Goal: Transaction & Acquisition: Purchase product/service

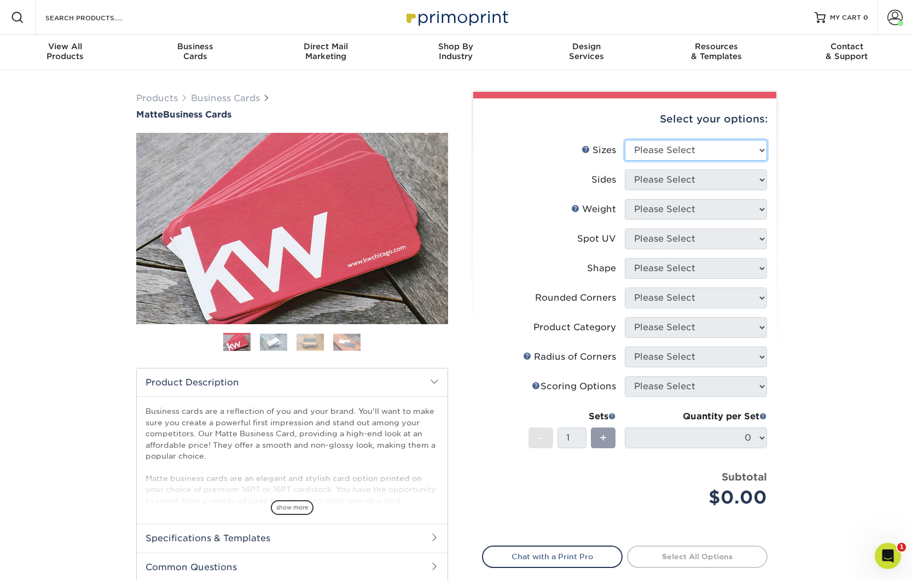
click at [704, 160] on select "Please Select 1.5" x 3.5" - Mini 1.75" x 3.5" - Mini 2" x 2" - Square 2" x 3" -…" at bounding box center [695, 150] width 142 height 21
select select "2.00x3.50"
click at [624, 140] on select "Please Select 1.5" x 3.5" - Mini 1.75" x 3.5" - Mini 2" x 2" - Square 2" x 3" -…" at bounding box center [695, 150] width 142 height 21
click at [658, 181] on select "Please Select Print Both Sides Print Front Only" at bounding box center [695, 180] width 142 height 21
select select "13abbda7-1d64-4f25-8bb2-c179b224825d"
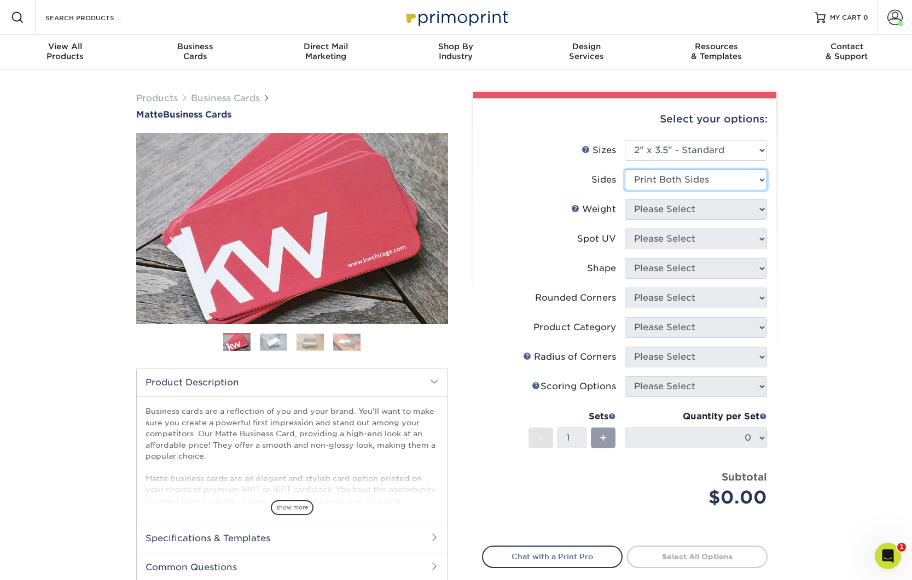
click at [624, 170] on select "Please Select Print Both Sides Print Front Only" at bounding box center [695, 180] width 142 height 21
click at [659, 215] on select "Please Select 16PT 14PT" at bounding box center [695, 209] width 142 height 21
select select "16PT"
click at [624, 199] on select "Please Select 16PT 14PT" at bounding box center [695, 209] width 142 height 21
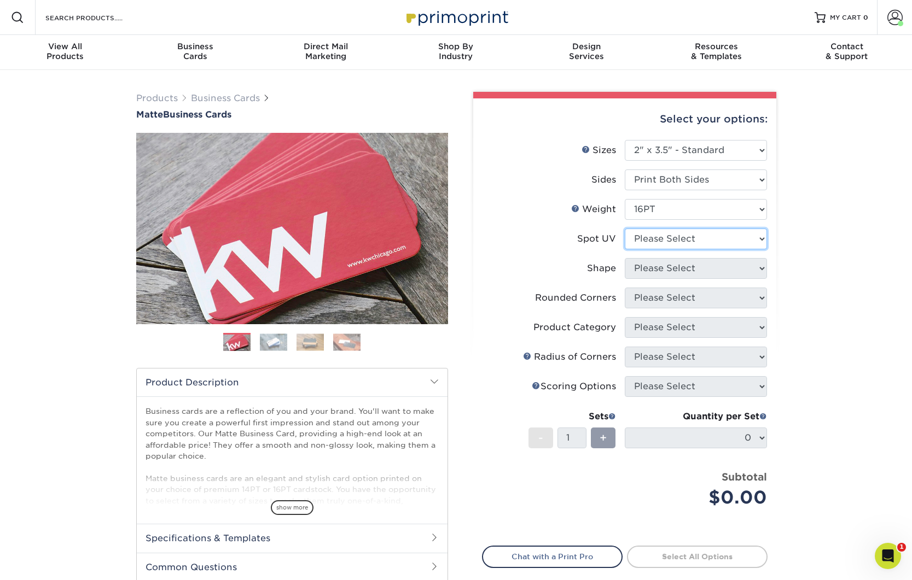
click at [659, 240] on select "Please Select No Spot UV Front and Back (Both Sides) Front Only Back Only" at bounding box center [695, 239] width 142 height 21
select select "3"
click at [624, 229] on select "Please Select No Spot UV Front and Back (Both Sides) Front Only Back Only" at bounding box center [695, 239] width 142 height 21
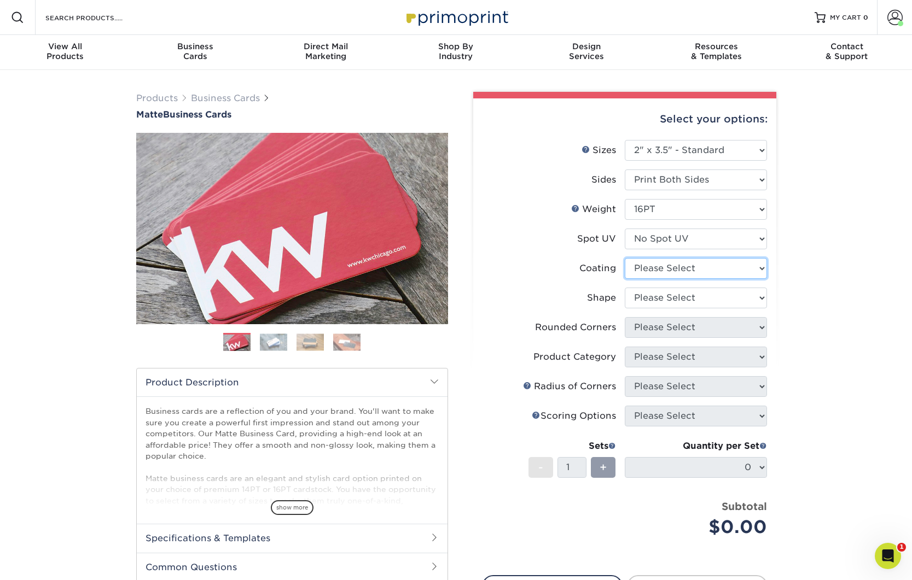
click at [657, 264] on select at bounding box center [695, 268] width 142 height 21
select select "121bb7b5-3b4d-429f-bd8d-bbf80e953313"
click at [624, 258] on select at bounding box center [695, 268] width 142 height 21
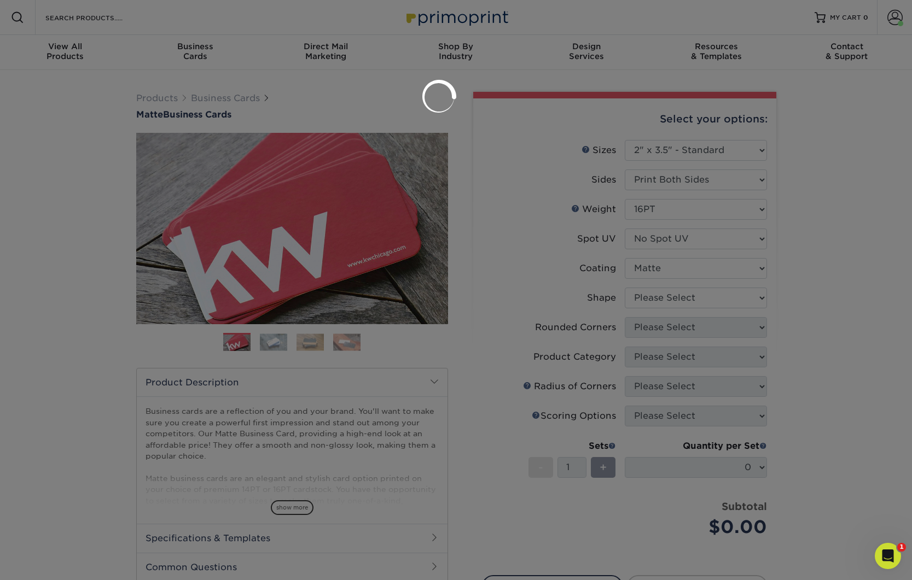
click at [656, 297] on div at bounding box center [456, 290] width 912 height 580
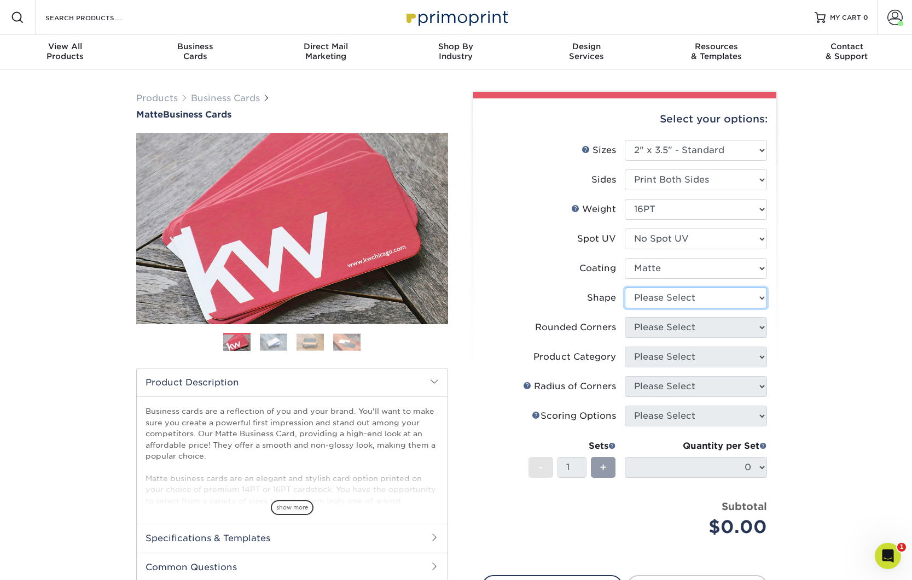
click at [656, 297] on select "Please Select Standard Oval" at bounding box center [695, 298] width 142 height 21
select select "standard"
click at [624, 288] on select "Please Select Standard Oval" at bounding box center [695, 298] width 142 height 21
click at [655, 325] on select "Please Select Yes - Round 2 Corners Yes - Round 4 Corners No" at bounding box center [695, 327] width 142 height 21
select select "0"
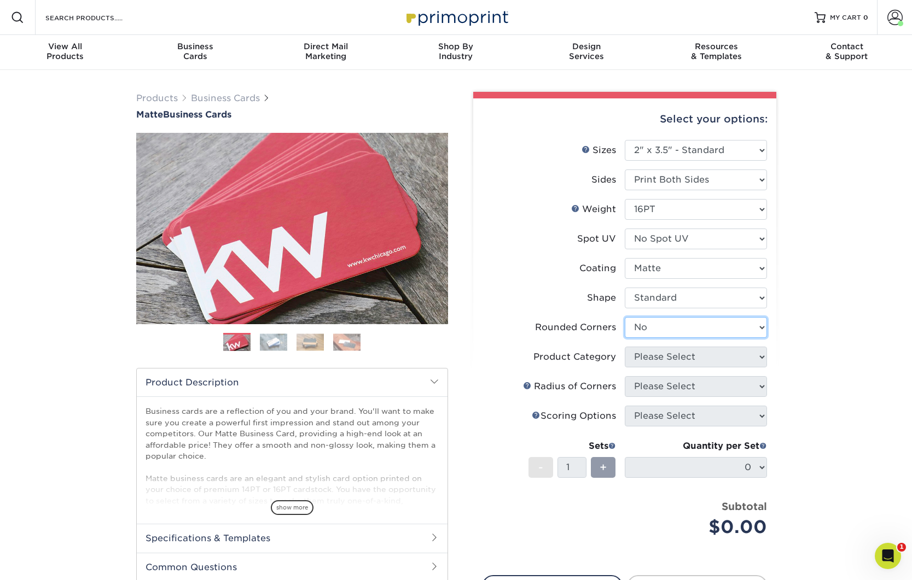
click at [624, 317] on select "Please Select Yes - Round 2 Corners Yes - Round 4 Corners No" at bounding box center [695, 327] width 142 height 21
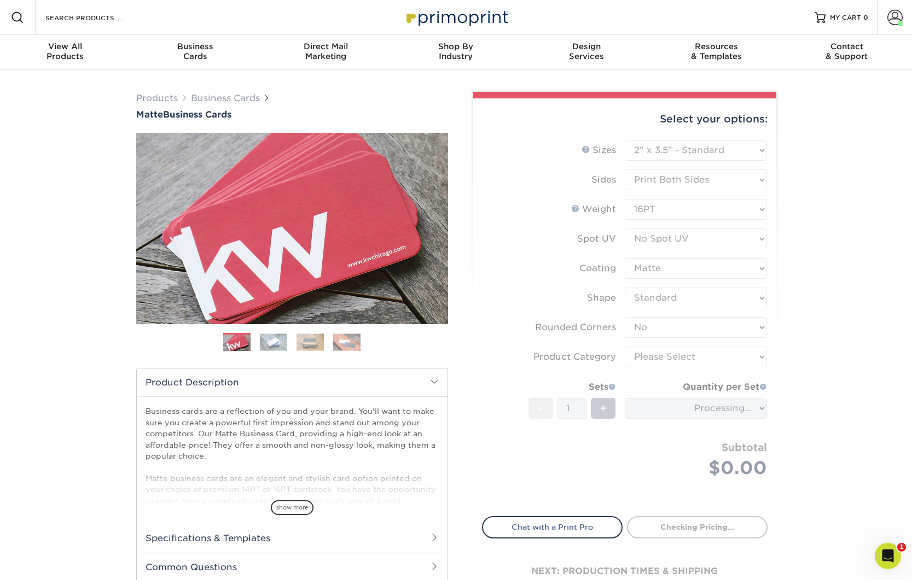
click at [651, 358] on form "Sizes Help Sizes Please Select 1.5" x 3.5" - Mini 1.75" x 3.5" - Mini 2" x 2" -…" at bounding box center [624, 322] width 285 height 364
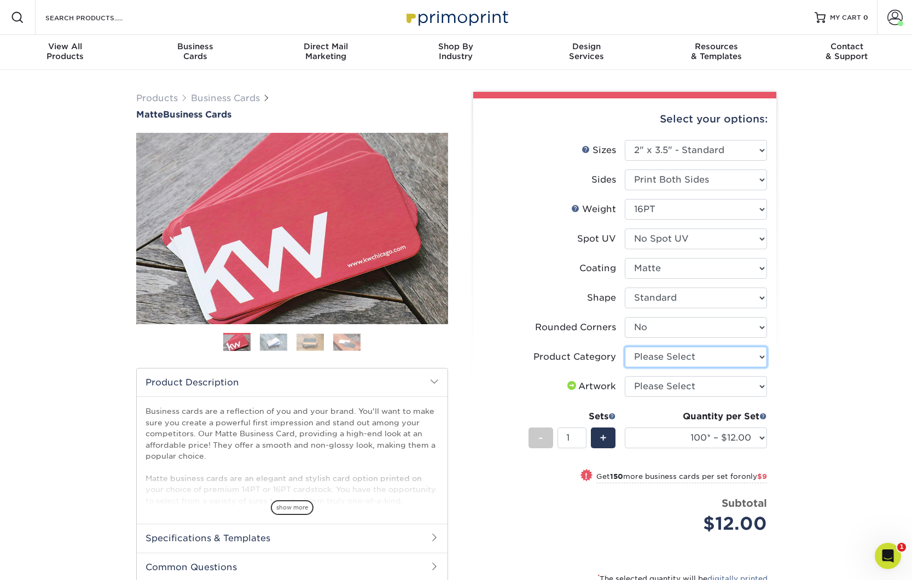
click at [651, 358] on select "Please Select Business Cards" at bounding box center [695, 357] width 142 height 21
select select "3b5148f1-0588-4f88-a218-97bcfdce65c1"
click at [624, 347] on select "Please Select Business Cards" at bounding box center [695, 357] width 142 height 21
click at [652, 384] on select "Please Select I will upload files I need a design - $100" at bounding box center [695, 386] width 142 height 21
select select "upload"
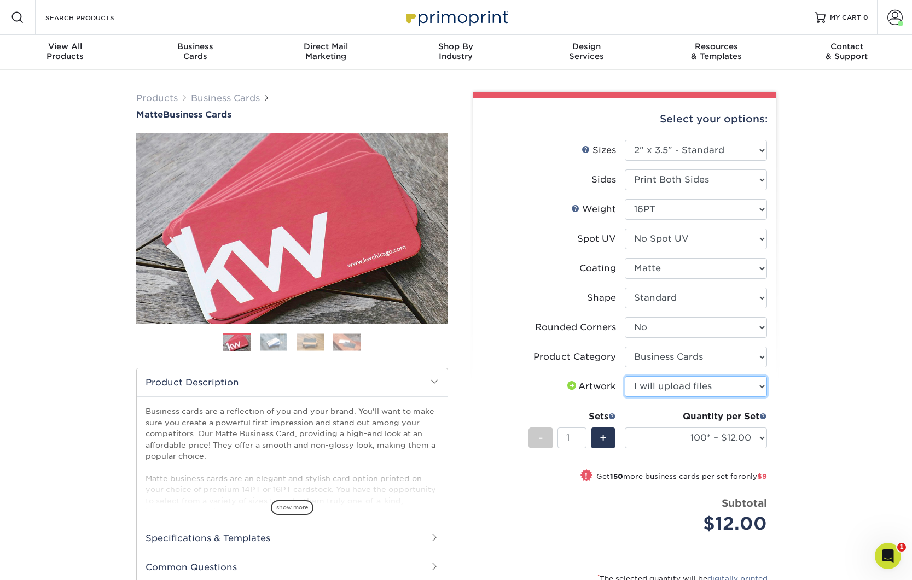
click at [624, 376] on select "Please Select I will upload files I need a design - $100" at bounding box center [695, 386] width 142 height 21
click at [661, 432] on select "100* – $12.00 250* – $21.00 500 – $42.00 1000 – $53.00 2500 – $95.00 5000 – $18…" at bounding box center [695, 438] width 142 height 21
select select "250* – $21.00"
click at [624, 428] on select "100* – $12.00 250* – $21.00 500 – $42.00 1000 – $53.00 2500 – $95.00 5000 – $18…" at bounding box center [695, 438] width 142 height 21
click at [824, 434] on div "Products Business Cards Matte Business Cards Previous Next 100 $ 9" at bounding box center [456, 395] width 912 height 651
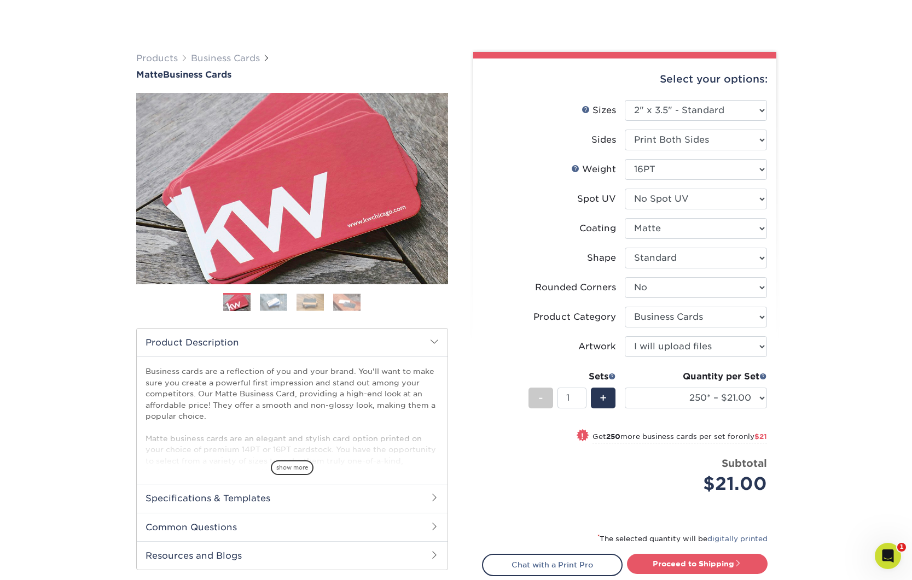
scroll to position [144, 0]
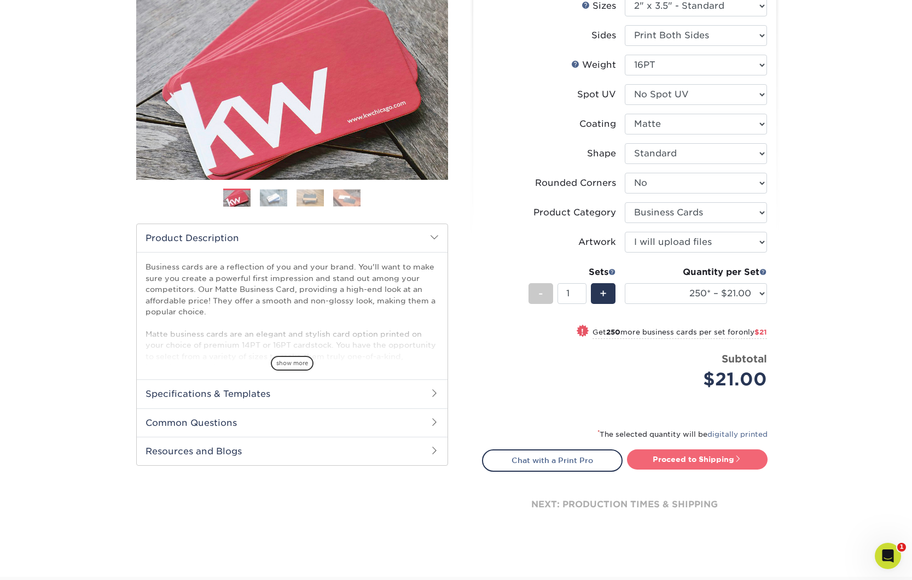
click at [699, 458] on link "Proceed to Shipping" at bounding box center [697, 459] width 141 height 20
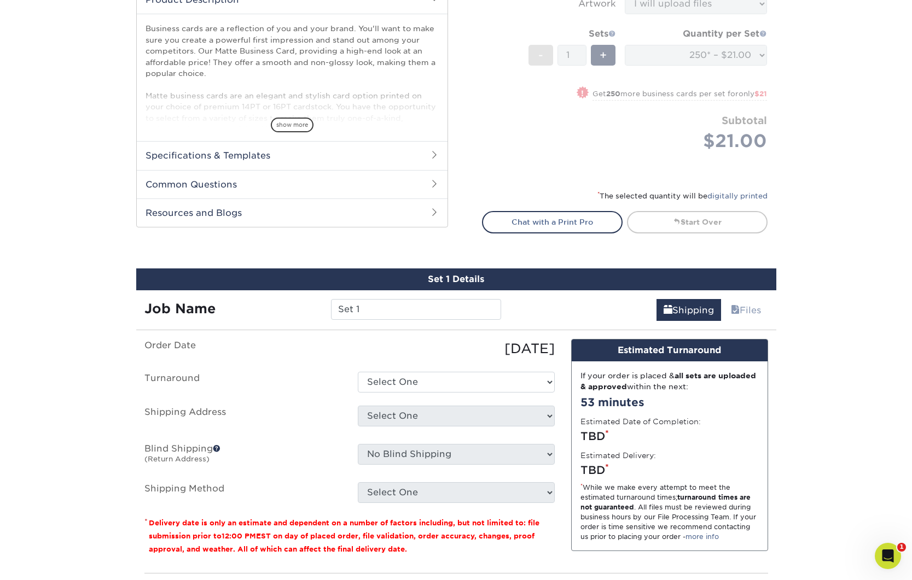
scroll to position [320, 0]
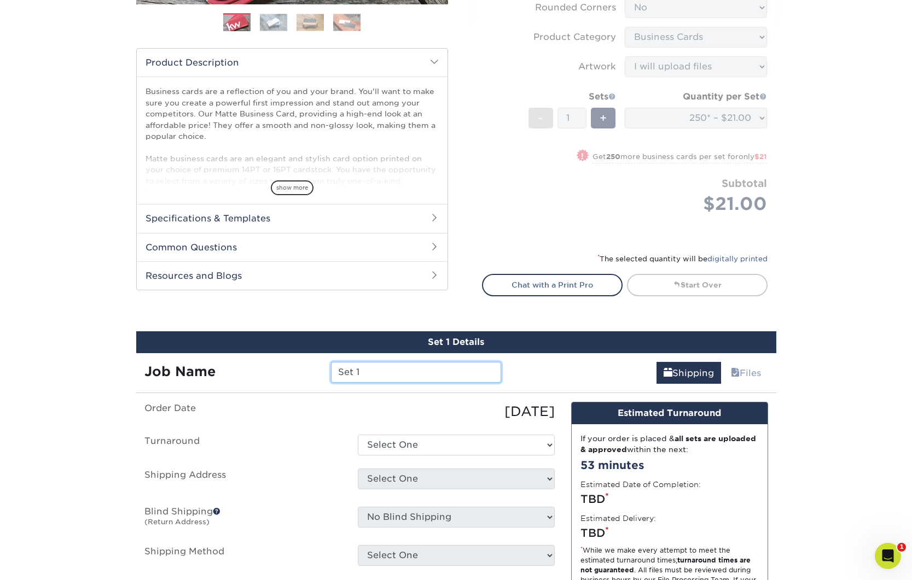
click at [396, 375] on input "Set 1" at bounding box center [416, 372] width 170 height 21
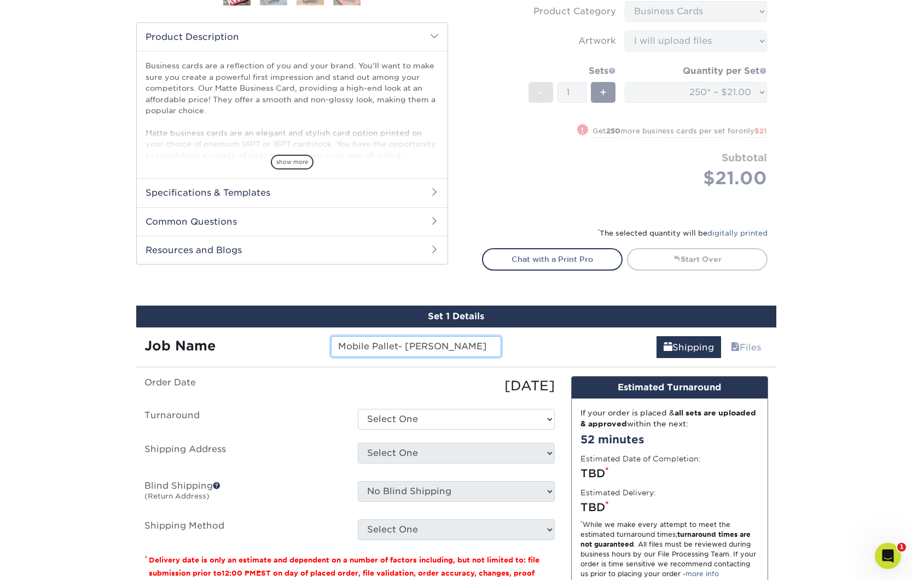
type input "Mobile Pallet- [PERSON_NAME]"
click at [399, 414] on select "Select One 2-4 Business Days 2 Day Next Business Day" at bounding box center [456, 419] width 197 height 21
select select "23721297-b68b-4846-ba83-3171e6bd9d78"
click at [358, 409] on select "Select One 2-4 Business Days 2 Day Next Business Day" at bounding box center [456, 419] width 197 height 21
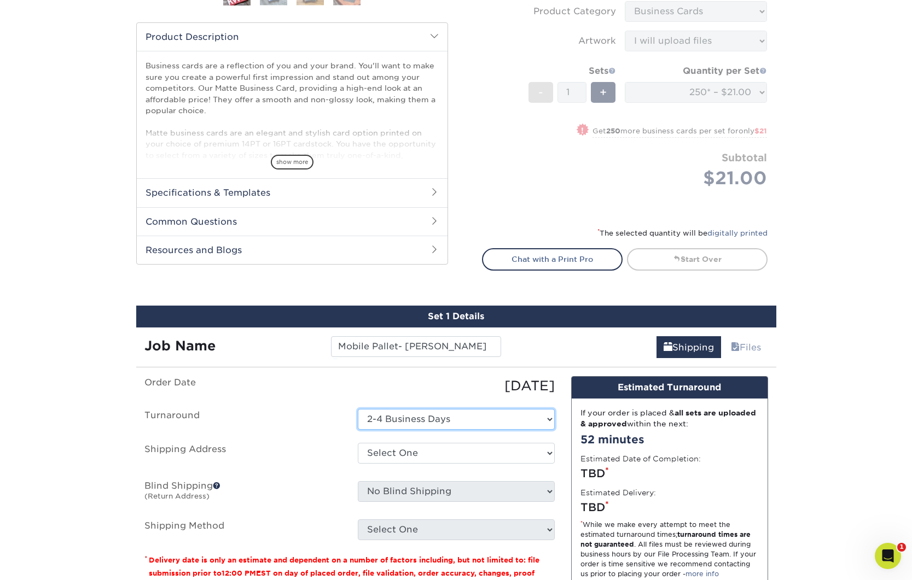
scroll to position [402, 0]
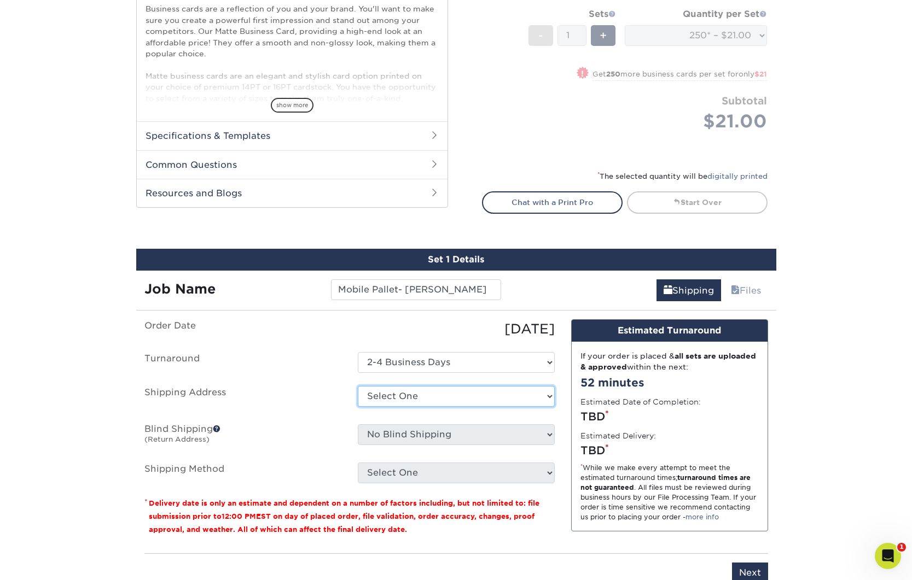
click at [395, 400] on select "Select One Bluffton, OH EPS EPS- Hudsonville JIS Tire Lebanon, TN Mobile Pallet…" at bounding box center [456, 396] width 197 height 21
select select "271429"
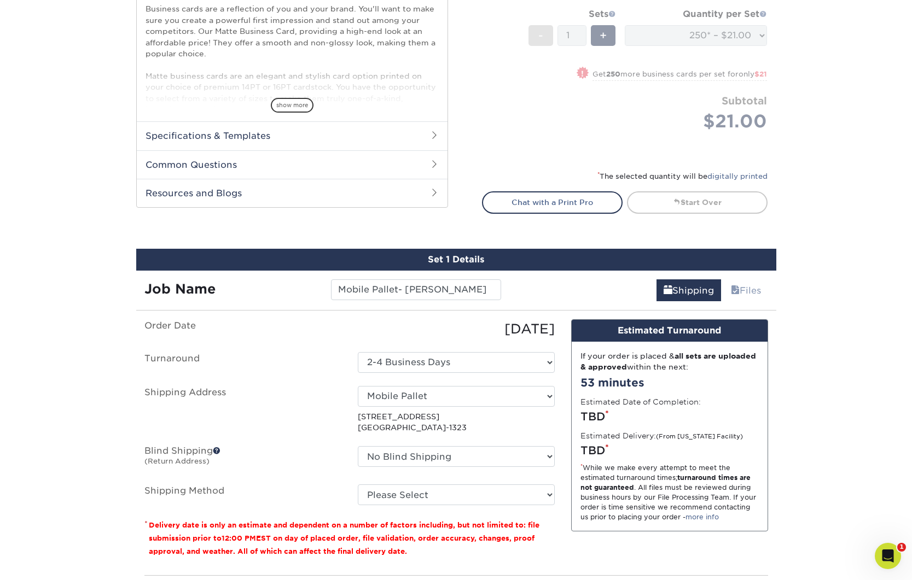
click at [337, 447] on label "Blind Shipping (Return Address)" at bounding box center [242, 458] width 213 height 25
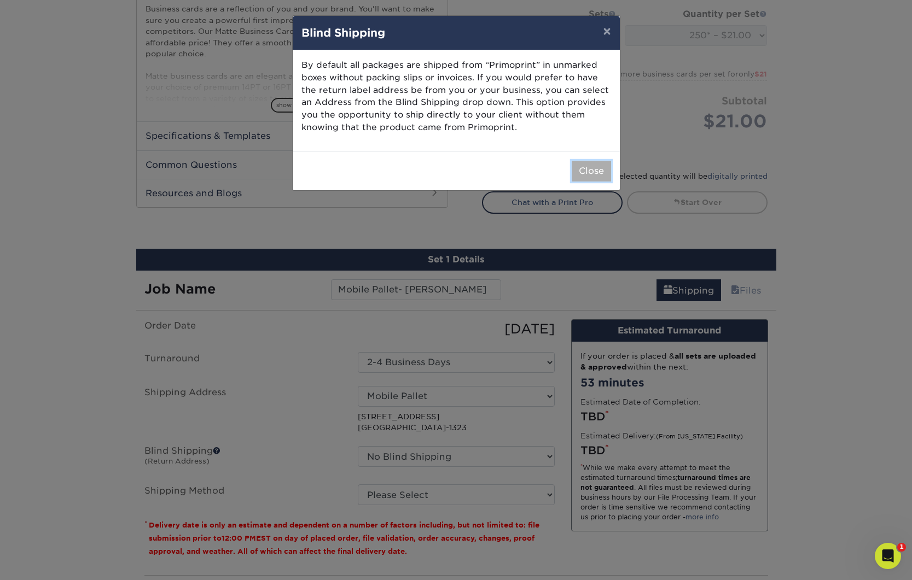
click at [587, 167] on button "Close" at bounding box center [590, 171] width 39 height 21
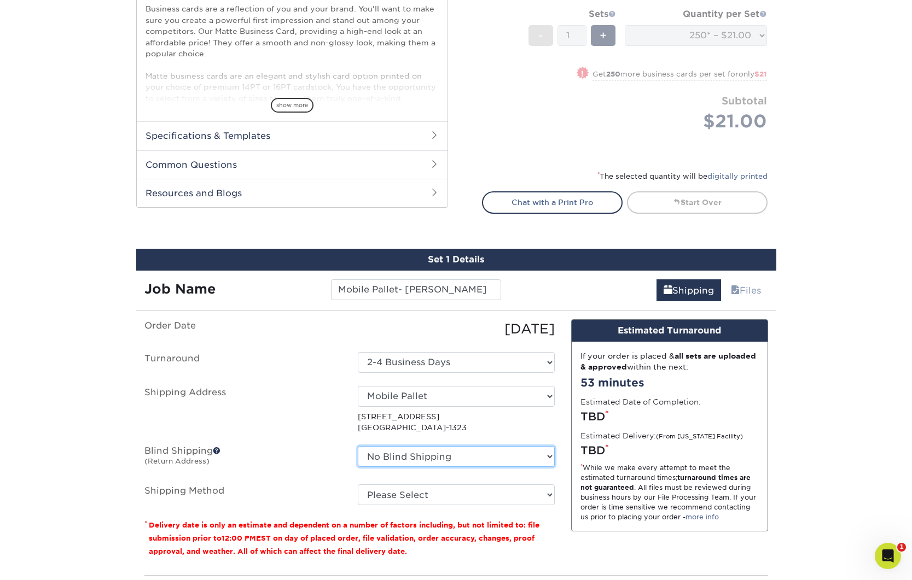
click at [405, 457] on select "No Blind Shipping Bluffton, OH EPS EPS- Hudsonville JIS Tire Lebanon, TN Mobile…" at bounding box center [456, 456] width 197 height 21
click at [392, 458] on select "No Blind Shipping Bluffton, OH EPS EPS- Hudsonville JIS Tire Lebanon, TN Mobile…" at bounding box center [456, 456] width 197 height 21
select select "263254"
click at [358, 446] on select "No Blind Shipping Bluffton, OH EPS EPS- Hudsonville JIS Tire Lebanon, TN Mobile…" at bounding box center [456, 456] width 197 height 21
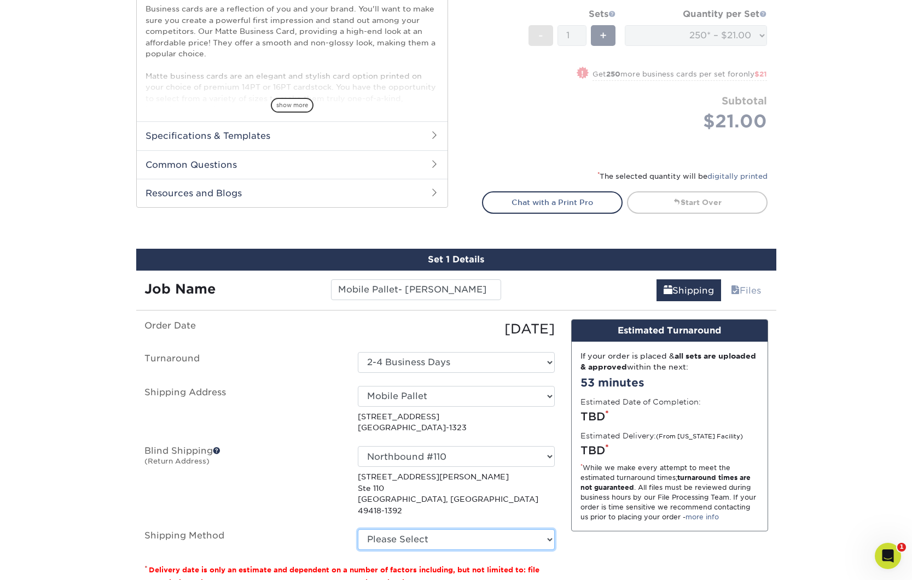
click at [408, 530] on select "Please Select Ground Shipping (+$7.84) 3 Day Shipping Service (+$18.68) 2 Day A…" at bounding box center [456, 539] width 197 height 21
select select "03"
click at [358, 529] on select "Please Select Ground Shipping (+$7.84) 3 Day Shipping Service (+$18.68) 2 Day A…" at bounding box center [456, 539] width 197 height 21
click at [622, 548] on div "Design Estimated Turnaround If your order is placed & all sets are uploaded & a…" at bounding box center [669, 465] width 213 height 292
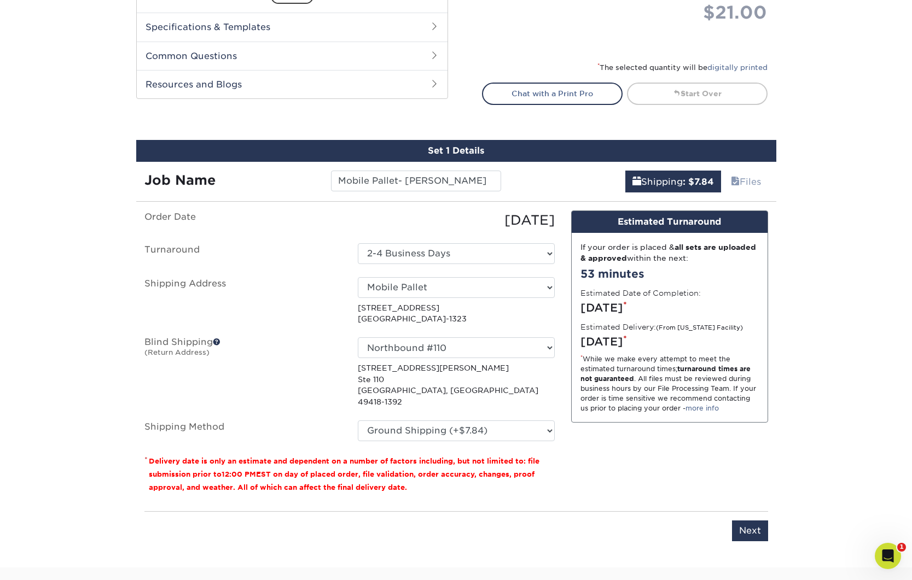
scroll to position [563, 0]
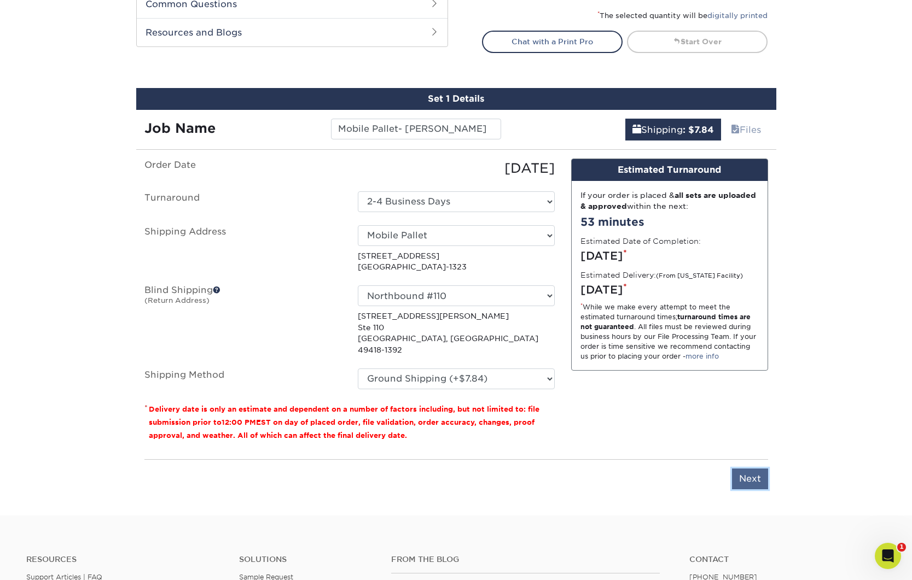
click at [745, 469] on input "Next" at bounding box center [750, 479] width 36 height 21
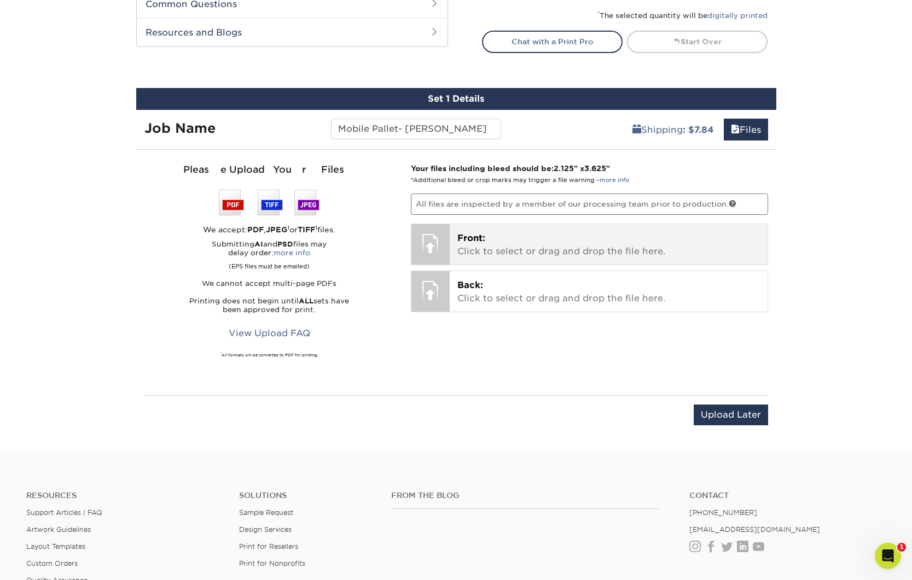
click at [533, 246] on p "Front: Click to select or drag and drop the file here." at bounding box center [608, 245] width 302 height 26
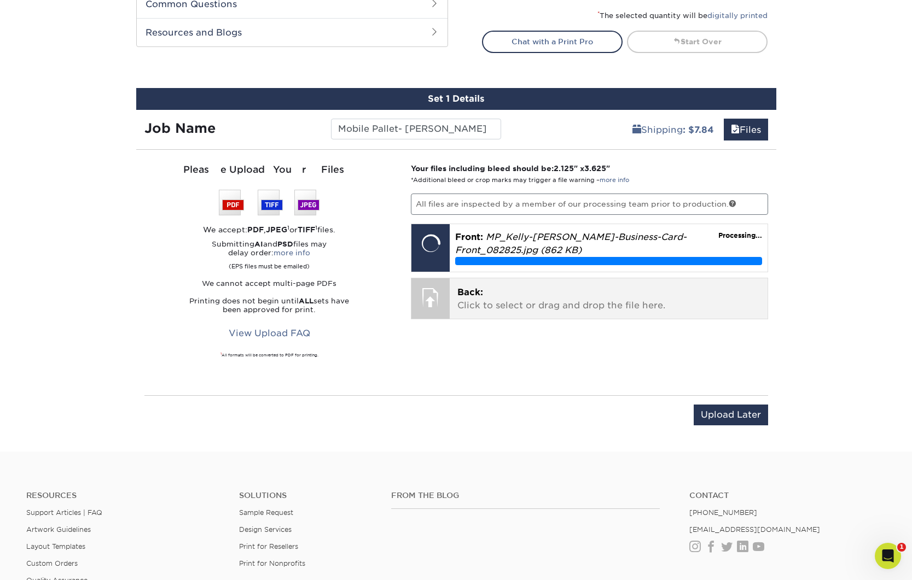
click at [509, 301] on p "Back: Click to select or drag and drop the file here." at bounding box center [608, 299] width 302 height 26
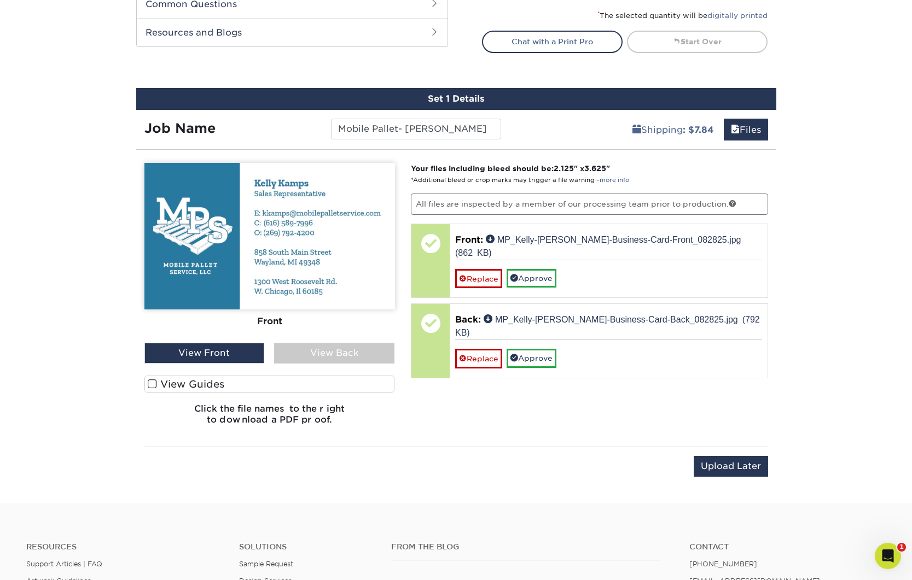
click at [335, 354] on div "View Back" at bounding box center [334, 353] width 120 height 21
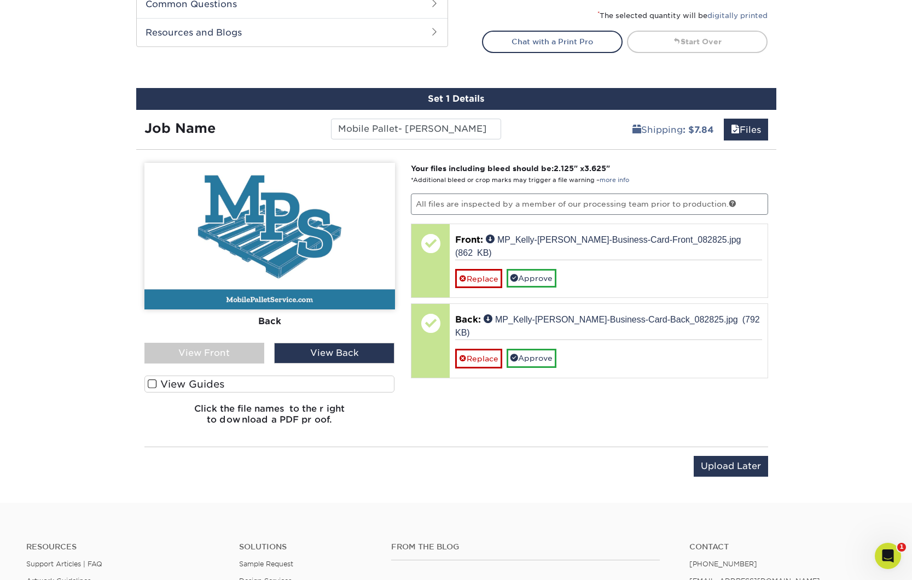
click at [217, 366] on div "Front Back View Front View Back Front" at bounding box center [269, 298] width 250 height 271
click at [223, 359] on div "View Front" at bounding box center [204, 353] width 120 height 21
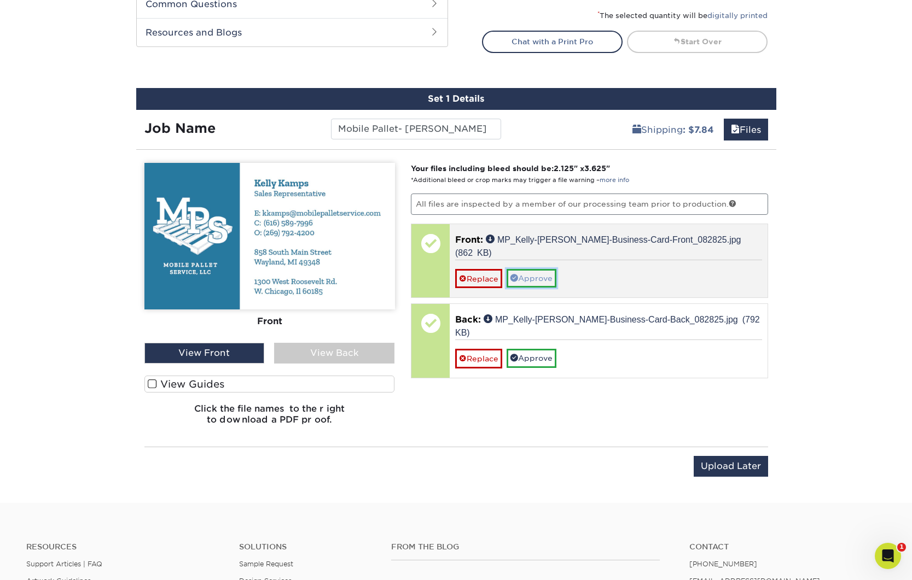
click at [535, 269] on link "Approve" at bounding box center [531, 278] width 50 height 19
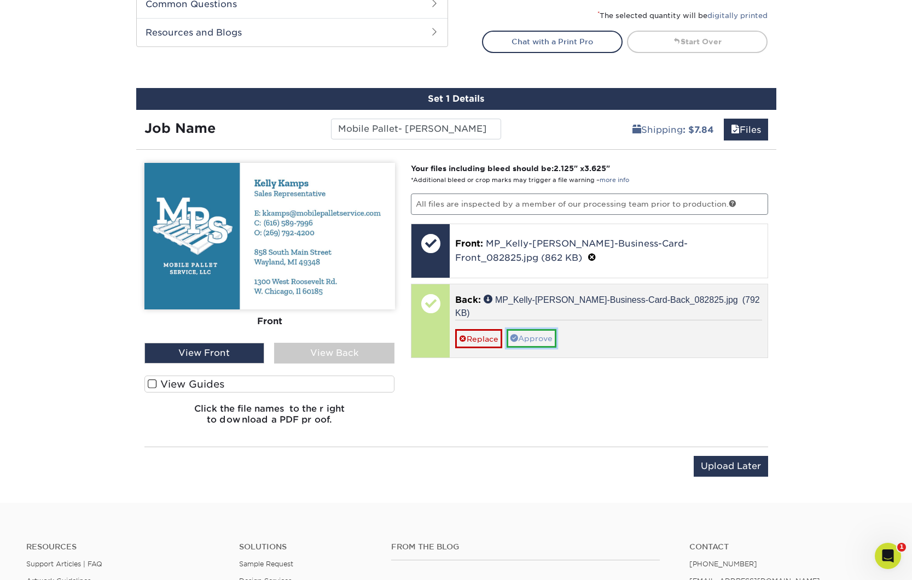
click at [533, 329] on link "Approve" at bounding box center [531, 338] width 50 height 19
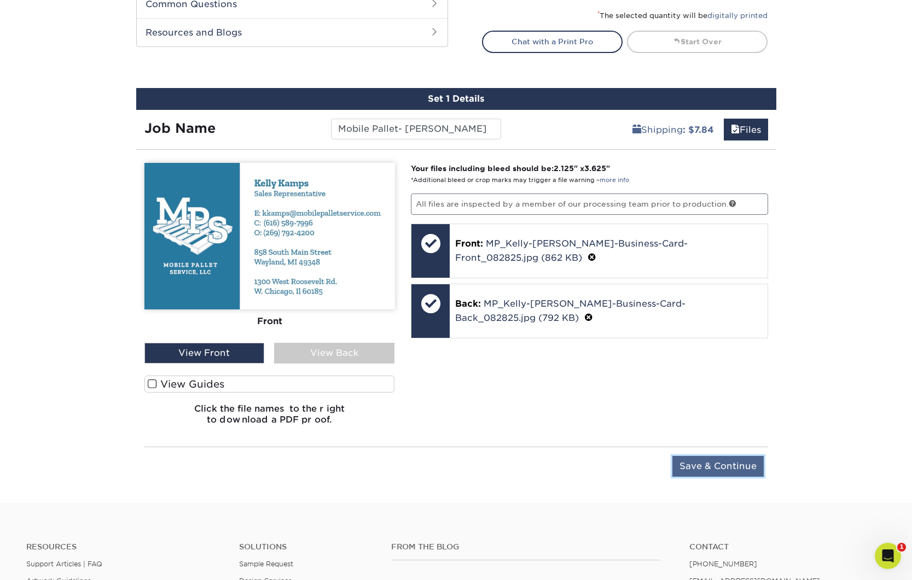
click at [733, 465] on input "Save & Continue" at bounding box center [717, 466] width 91 height 21
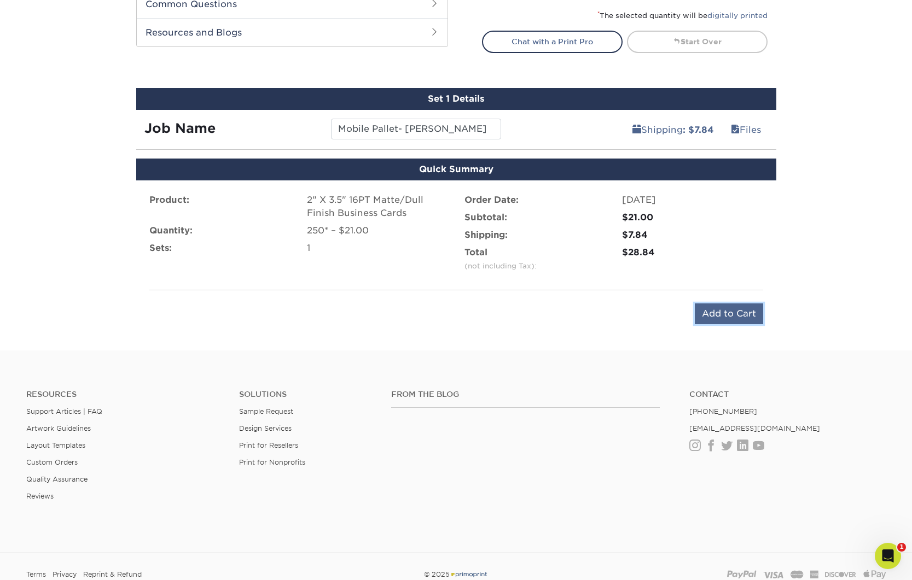
click at [729, 312] on input "Add to Cart" at bounding box center [728, 313] width 68 height 21
